Goal: Information Seeking & Learning: Learn about a topic

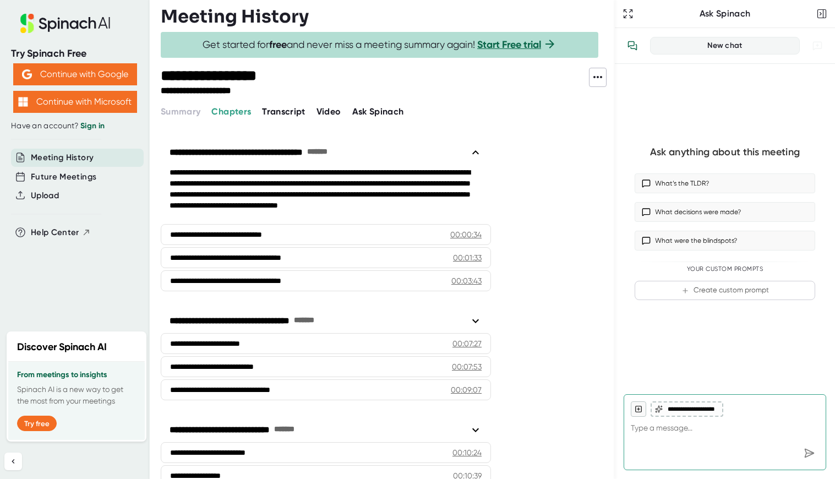
scroll to position [22, 0]
click at [794, 182] on button "What’s the TLDR?" at bounding box center [725, 183] width 181 height 20
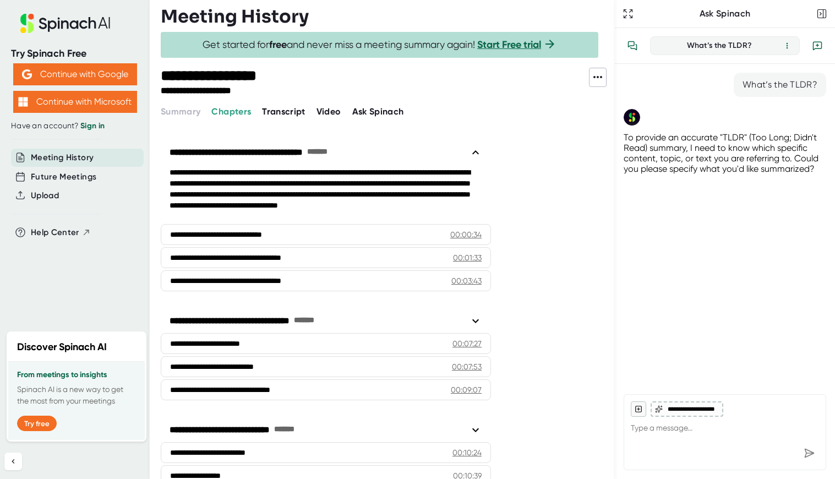
click at [288, 109] on span "Transcript" at bounding box center [283, 111] width 43 height 10
